Goal: Check status: Check status

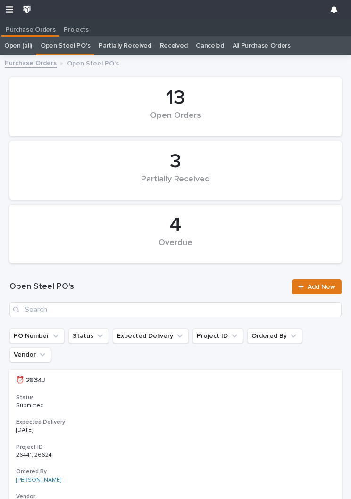
scroll to position [0, 0]
type input "2935"
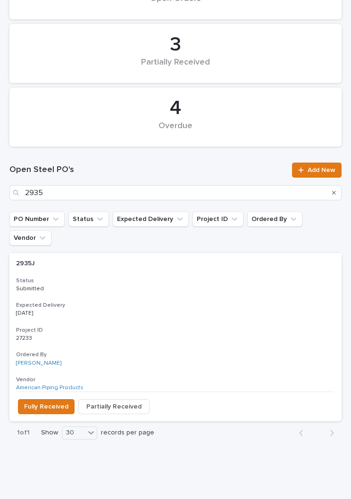
scroll to position [116, 0]
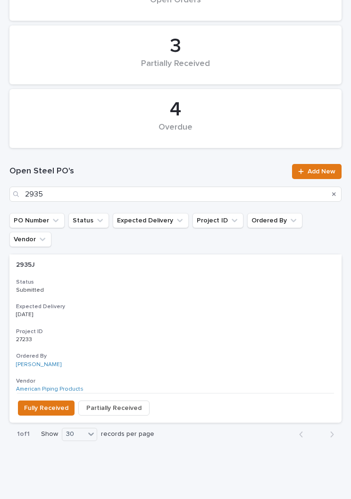
click at [168, 275] on div "2935J 2935J Status Submitted Expected Delivery [DATE] Project ID 27233 27233 Or…" at bounding box center [175, 324] width 332 height 139
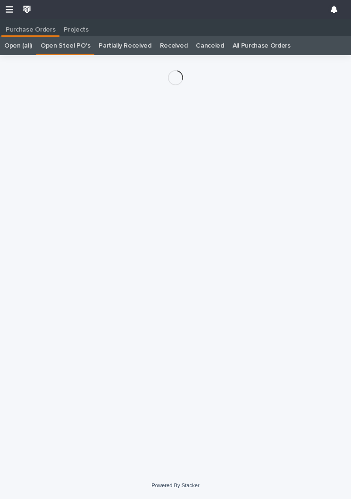
scroll to position [15, 0]
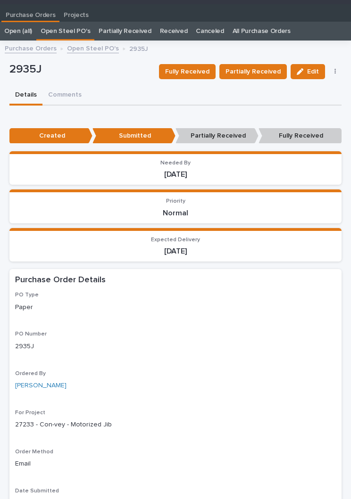
click at [201, 64] on button "Fully Received" at bounding box center [187, 71] width 57 height 15
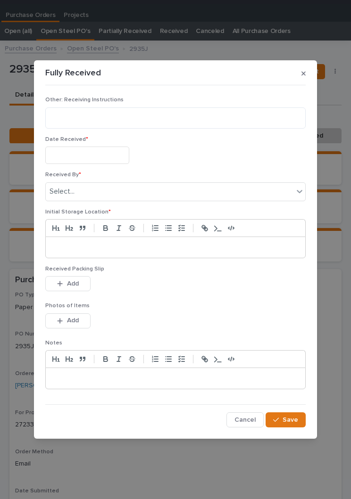
click at [98, 149] on input "text" at bounding box center [87, 155] width 84 height 17
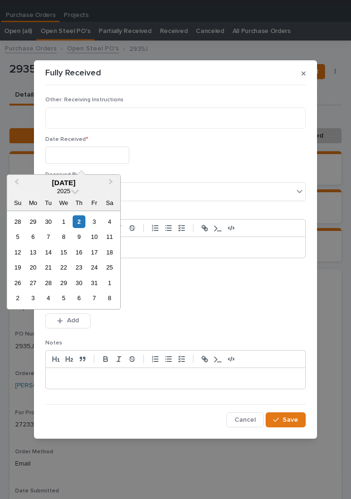
click at [84, 222] on div "2" at bounding box center [79, 221] width 13 height 13
type input "**********"
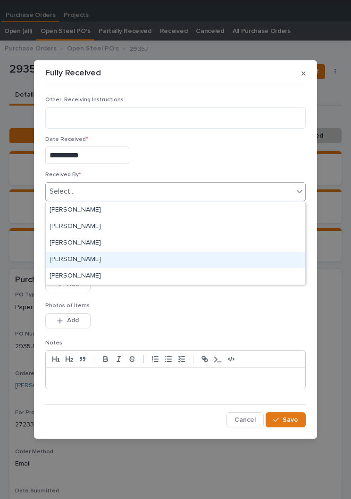
click at [99, 260] on div "[PERSON_NAME]" at bounding box center [175, 260] width 259 height 17
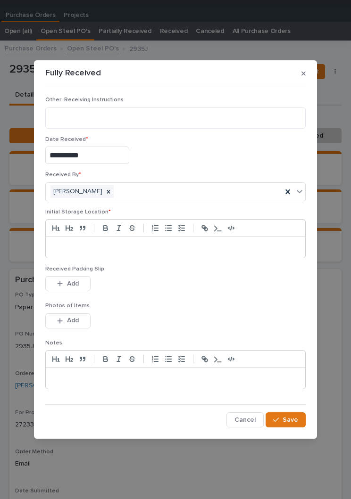
click at [155, 241] on div at bounding box center [175, 247] width 259 height 21
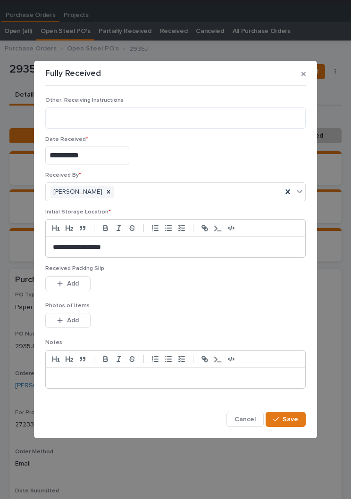
click at [170, 299] on div "Received Packing Slip This file cannot be opened Download File Add" at bounding box center [175, 283] width 260 height 37
click at [82, 278] on button "Add" at bounding box center [67, 283] width 45 height 15
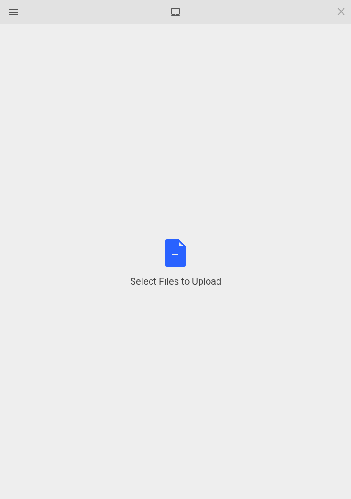
click at [182, 257] on div "Select Files to Upload or Drag and Drop, Copy and Paste Files" at bounding box center [175, 264] width 91 height 49
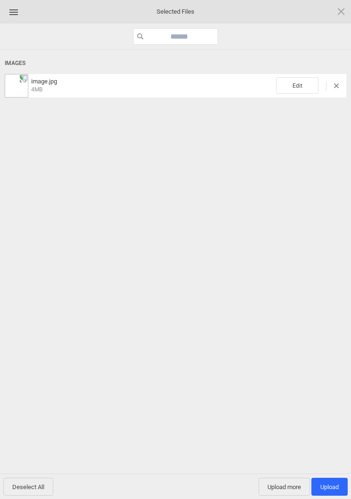
click at [298, 90] on span "Edit" at bounding box center [297, 85] width 42 height 17
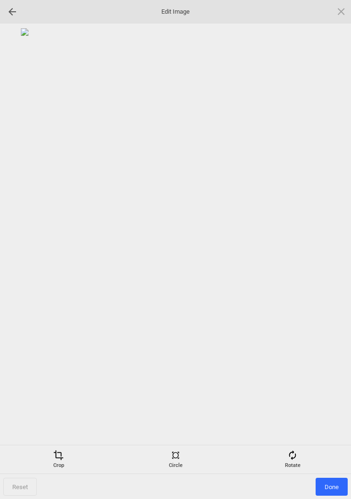
click at [292, 460] on span at bounding box center [292, 455] width 10 height 10
click at [334, 252] on div at bounding box center [330, 250] width 24 height 24
click at [334, 244] on div at bounding box center [330, 250] width 24 height 24
click at [335, 242] on div at bounding box center [330, 250] width 24 height 24
click at [335, 244] on div at bounding box center [330, 250] width 24 height 24
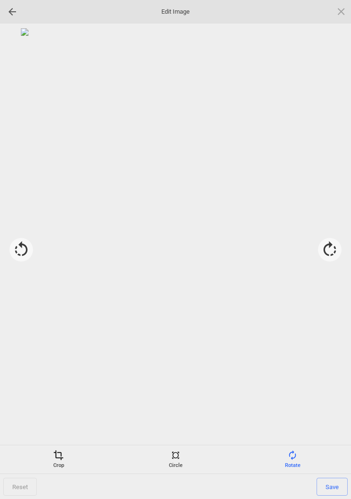
click at [61, 457] on span at bounding box center [58, 455] width 10 height 10
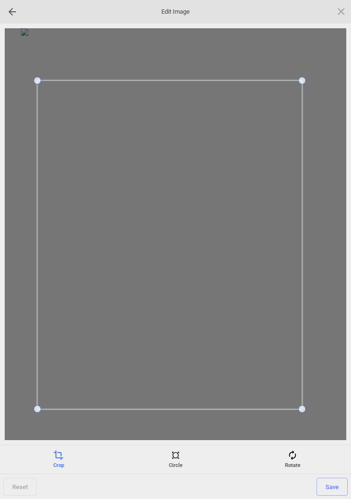
click at [332, 480] on span "Save" at bounding box center [331, 487] width 31 height 18
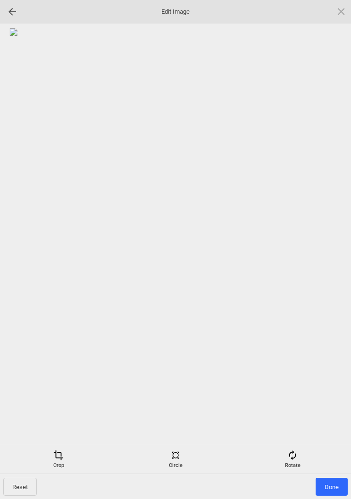
click at [334, 488] on span "Done" at bounding box center [331, 487] width 32 height 18
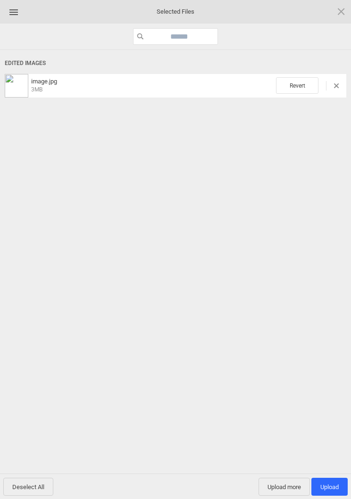
click at [329, 491] on span "Upload 1" at bounding box center [329, 487] width 36 height 18
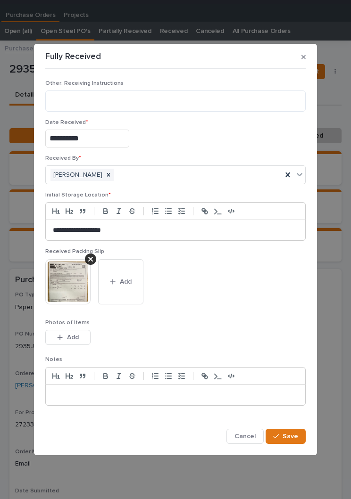
click at [292, 433] on span "Save" at bounding box center [290, 436] width 16 height 8
